Goal: Check status: Check status

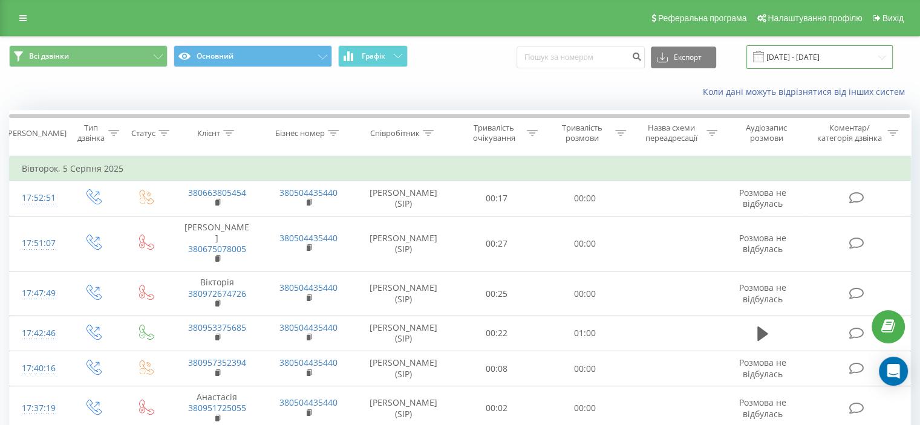
click at [880, 57] on input "[DATE] - [DATE]" at bounding box center [819, 57] width 146 height 24
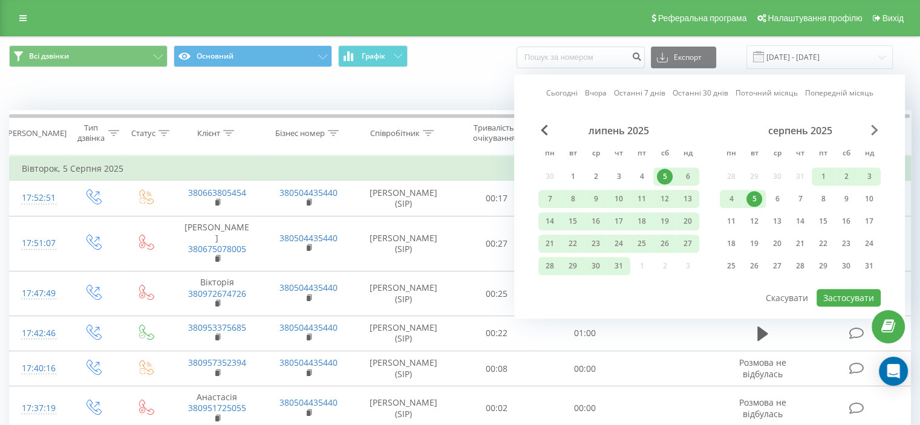
click at [872, 131] on span "Next Month" at bounding box center [874, 130] width 7 height 11
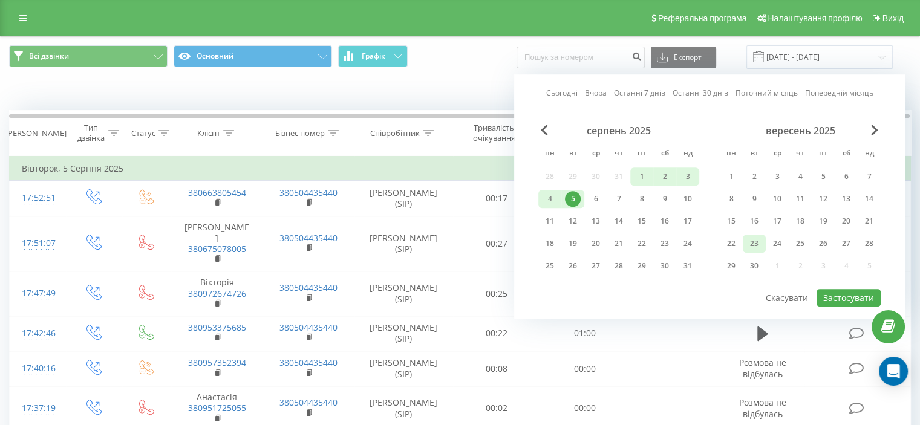
click at [754, 242] on div "23" at bounding box center [754, 244] width 16 height 16
click at [861, 293] on button "Застосувати" at bounding box center [848, 298] width 64 height 18
type input "[DATE] - [DATE]"
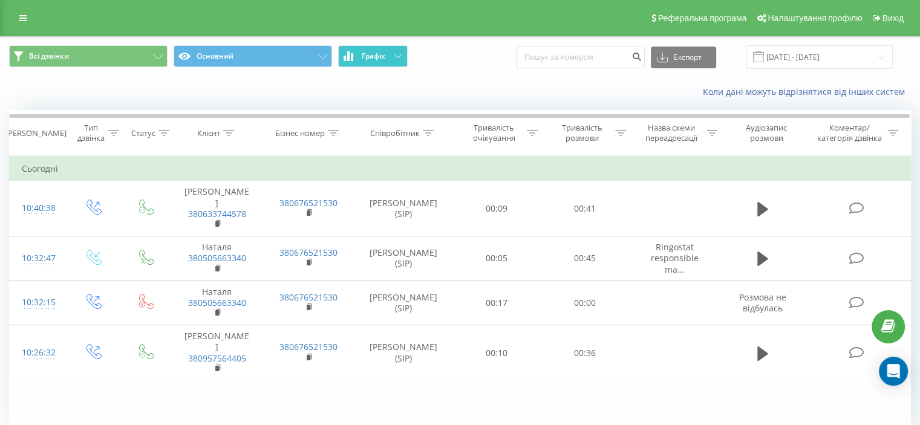
click at [399, 55] on icon at bounding box center [398, 56] width 8 height 4
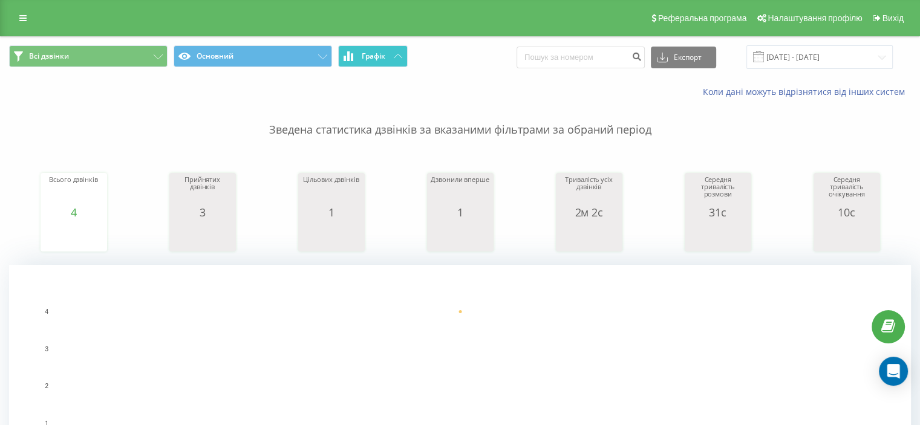
click at [399, 55] on icon at bounding box center [398, 56] width 8 height 4
